Goal: Information Seeking & Learning: Find specific page/section

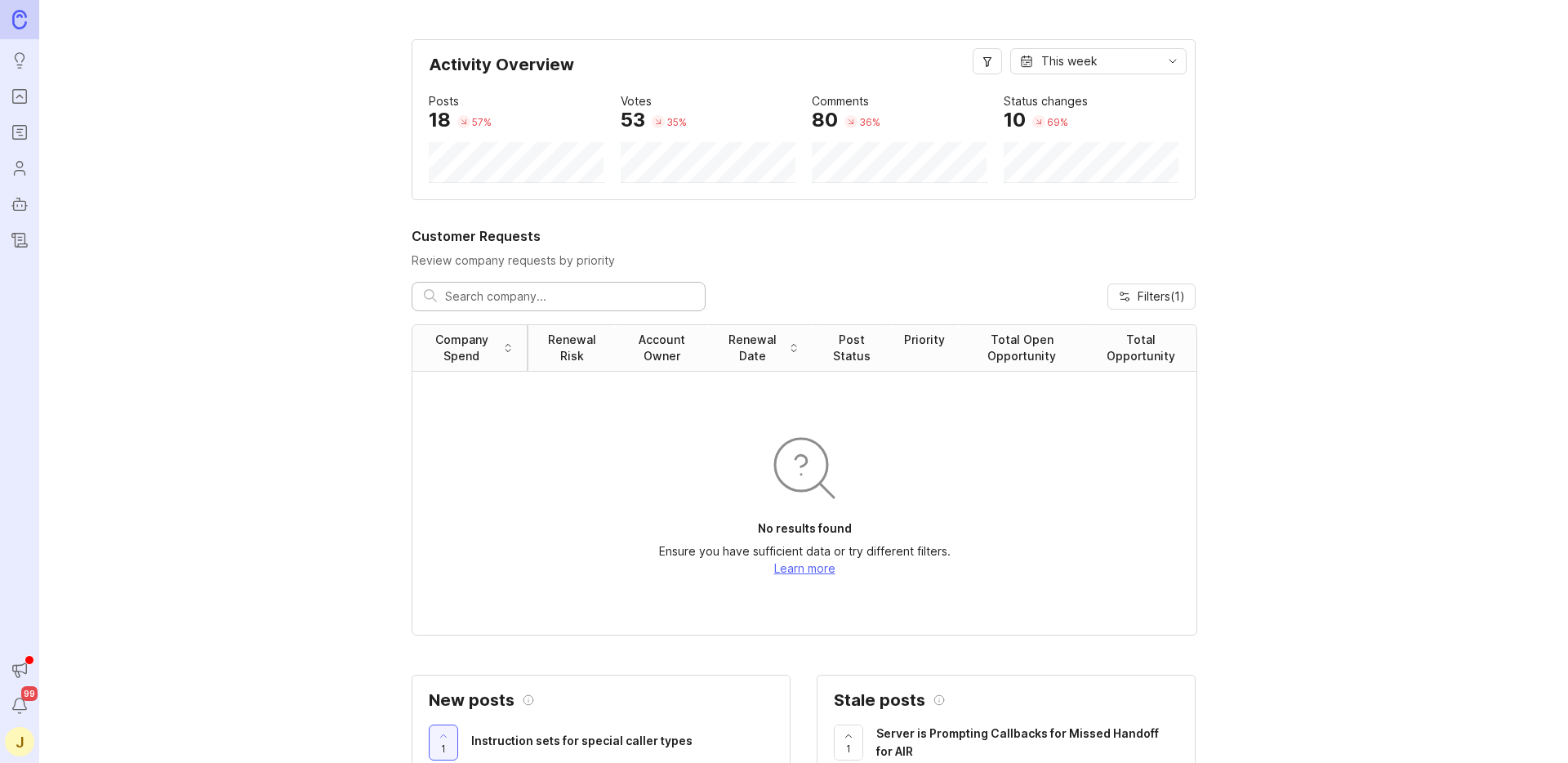
click at [24, 91] on icon "Portal" at bounding box center [19, 96] width 18 height 20
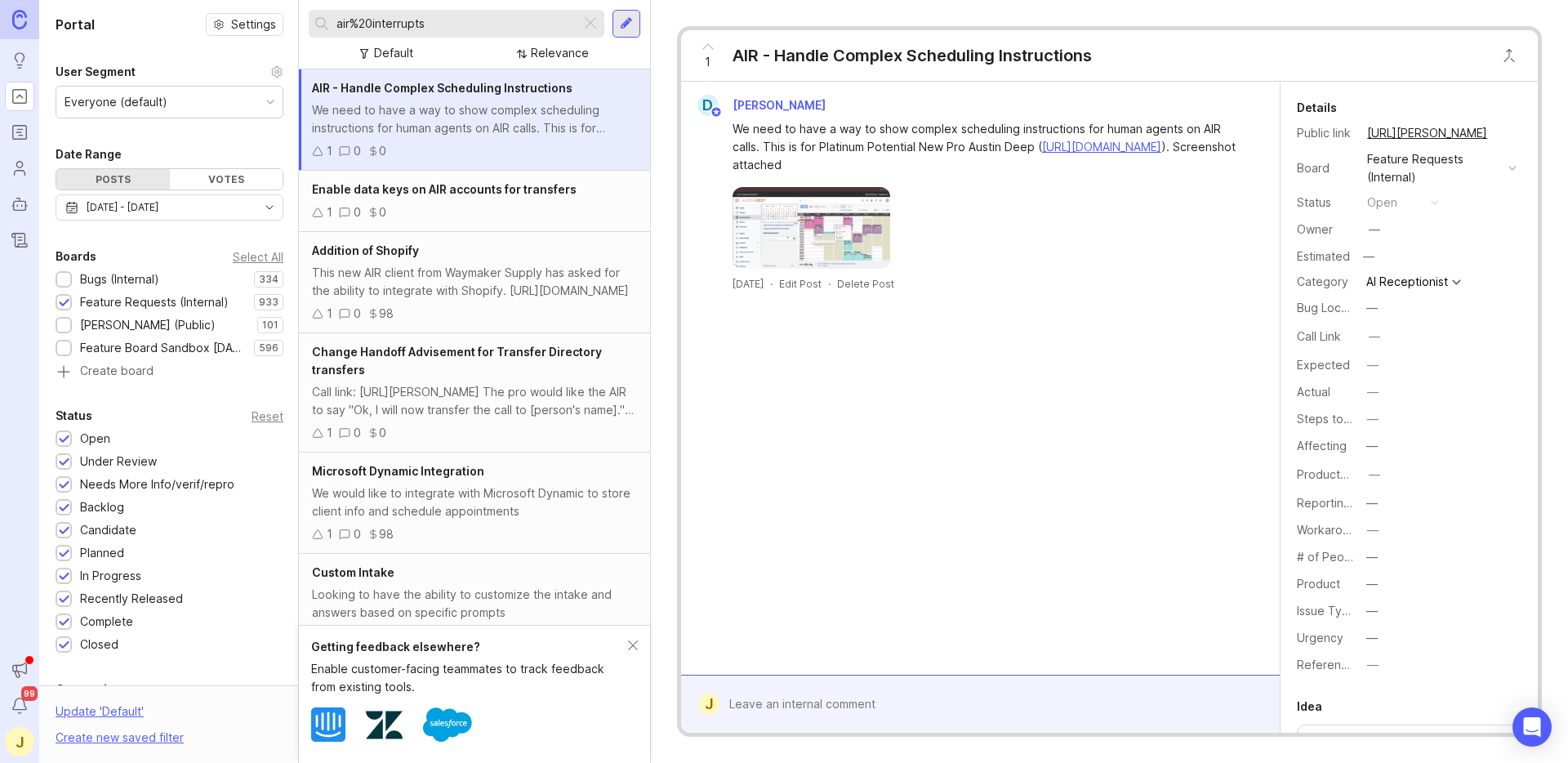
click at [159, 210] on div "[DATE] - [DATE]" at bounding box center [122, 207] width 72 height 18
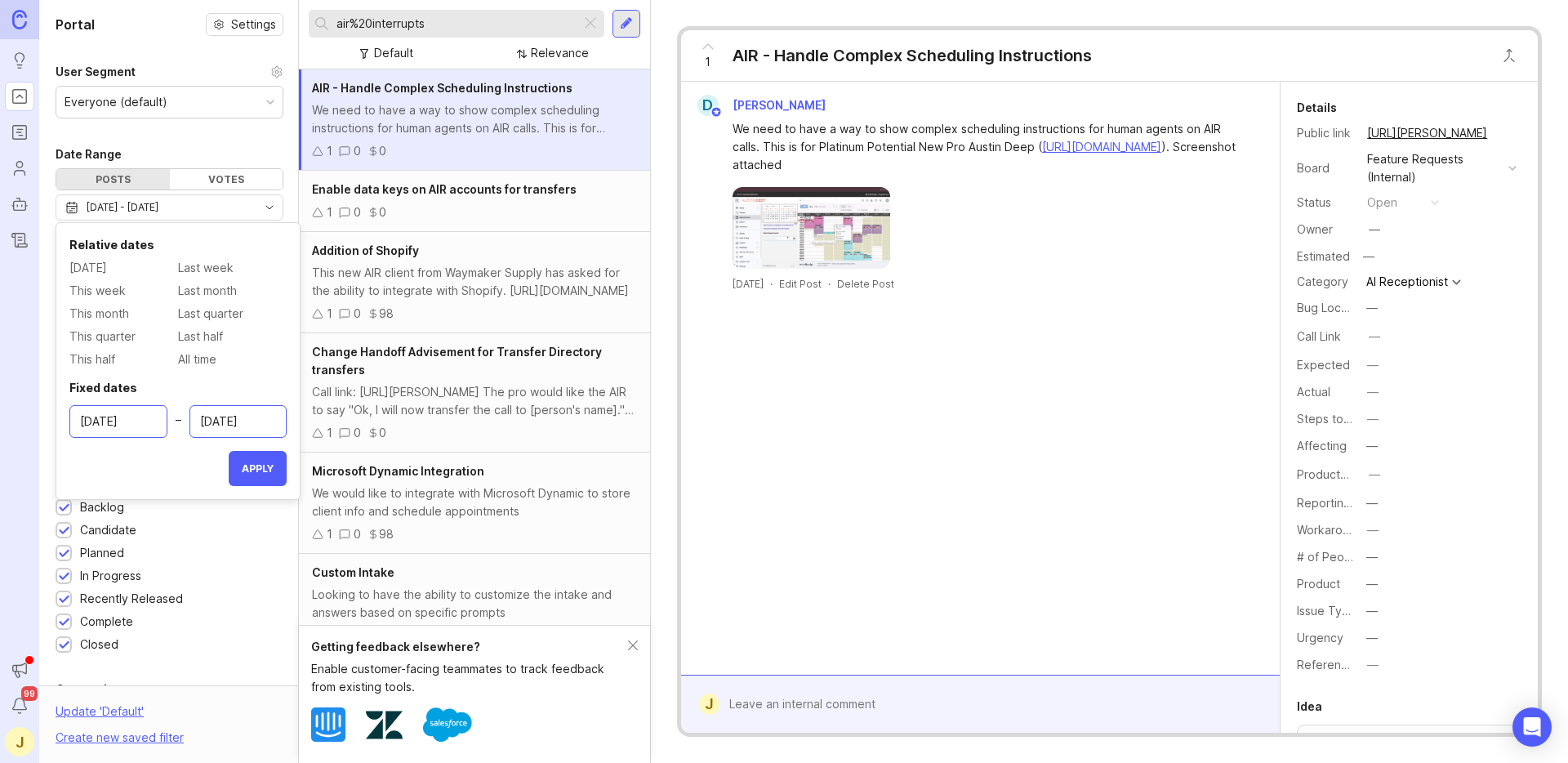
click at [201, 358] on span "All time" at bounding box center [197, 359] width 39 height 18
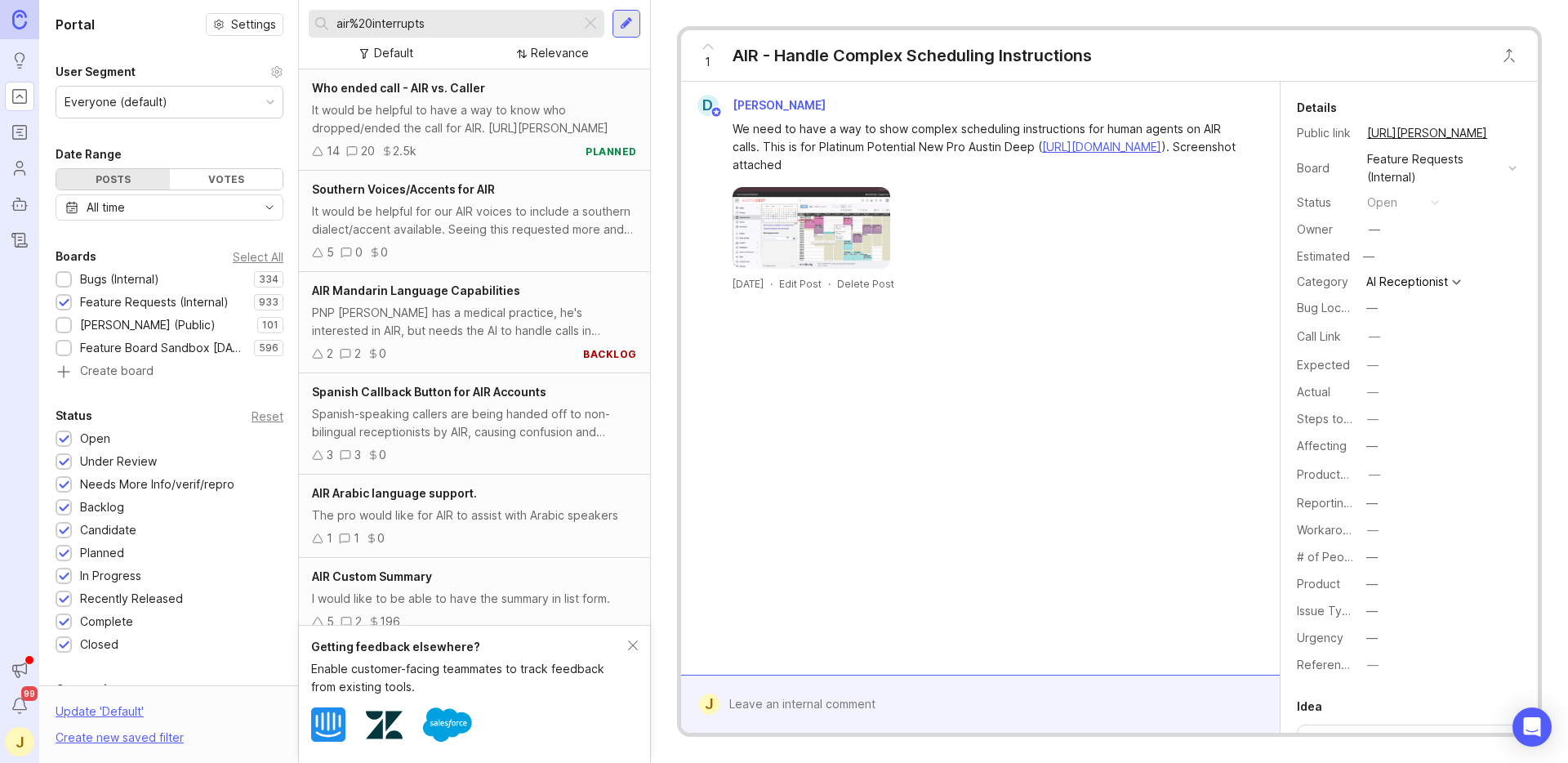
click at [598, 24] on div at bounding box center [590, 23] width 20 height 22
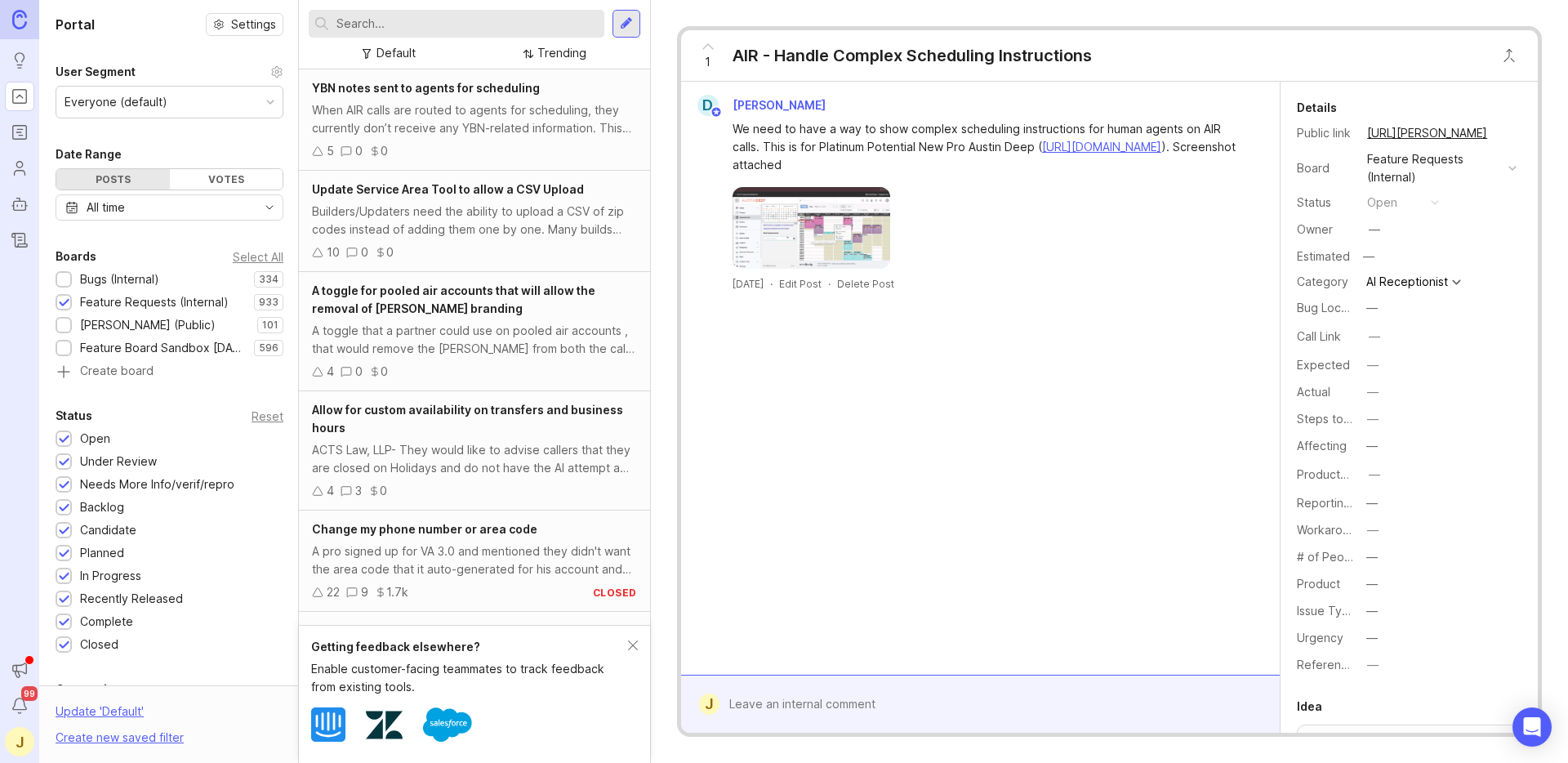
click at [498, 22] on input "text" at bounding box center [467, 23] width 261 height 18
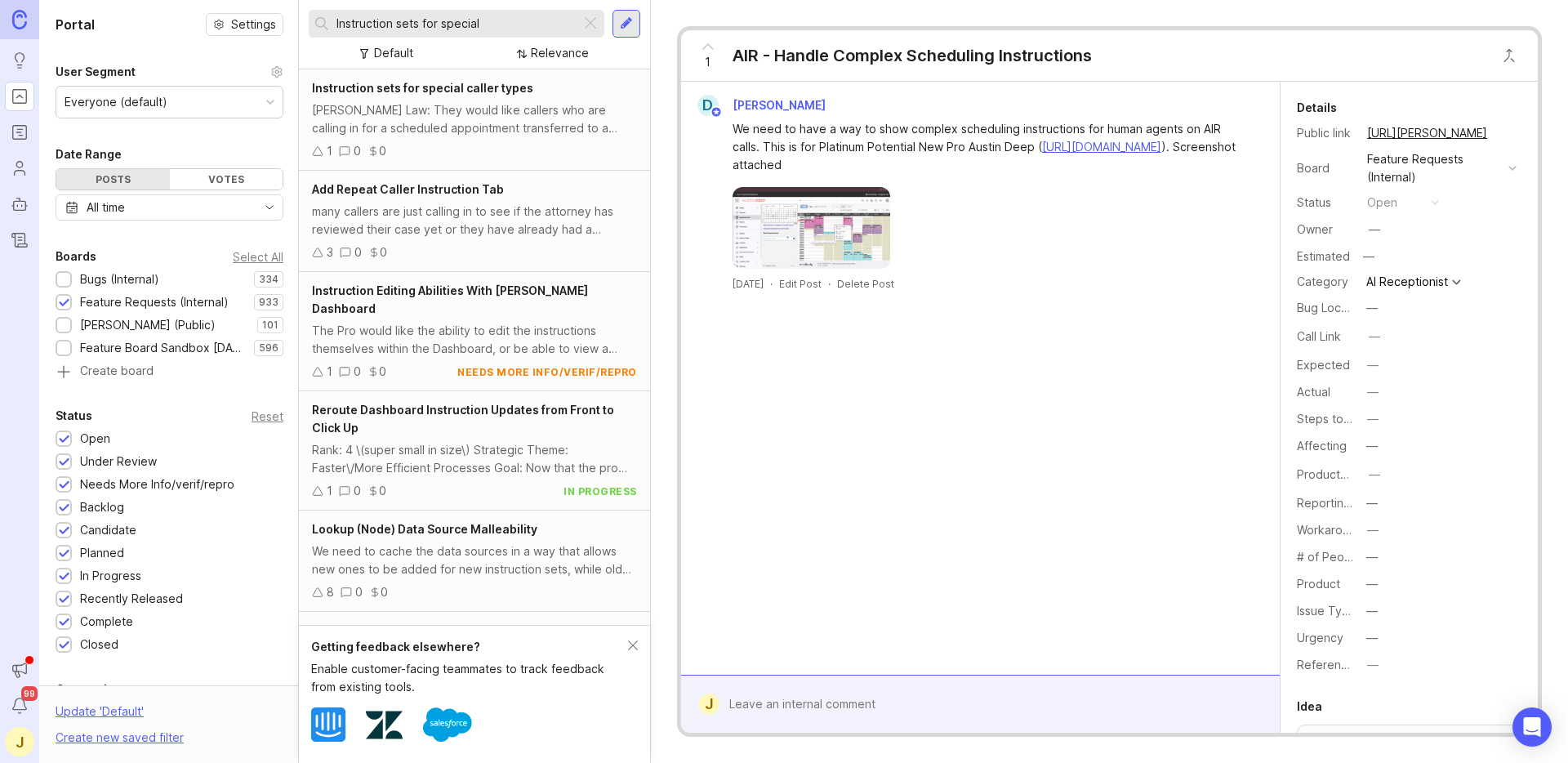
type input "Instruction sets for special"
click at [521, 124] on div "[PERSON_NAME] Law: They would like callers who are calling in for a scheduled a…" at bounding box center [474, 119] width 325 height 36
